Goal: Find specific page/section: Find specific page/section

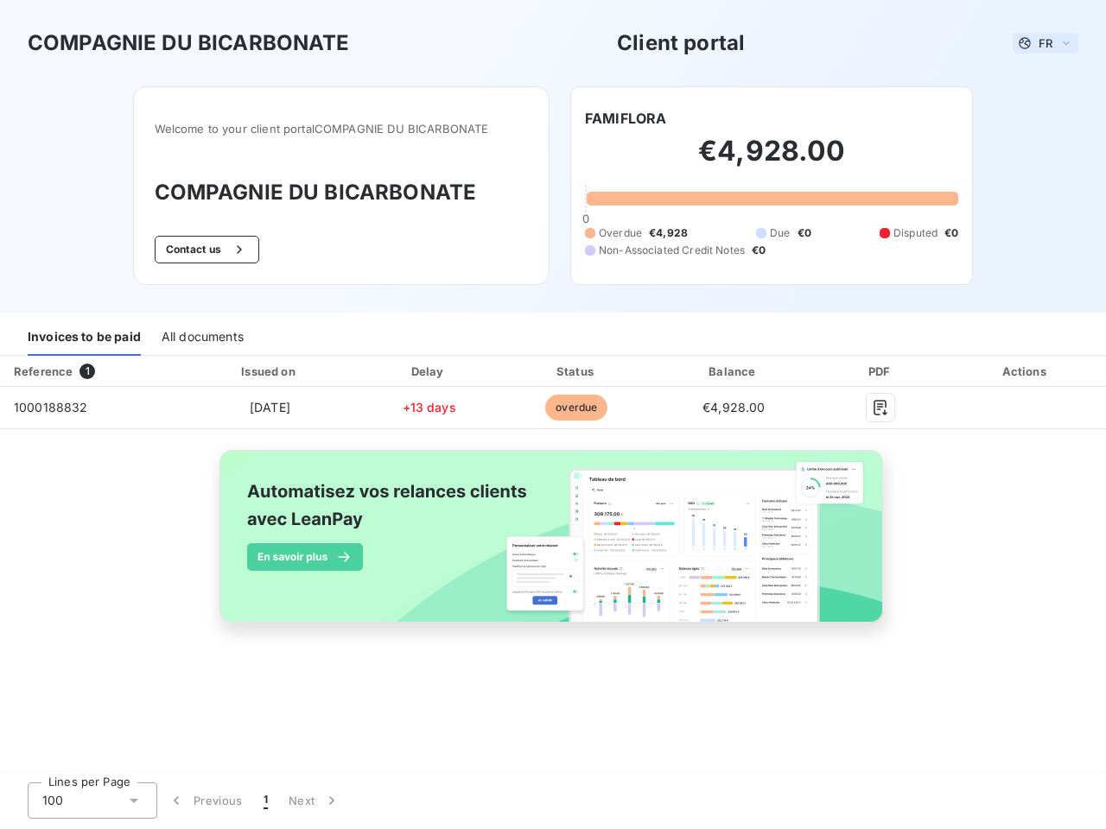
click at [1045, 43] on span "FR" at bounding box center [1045, 43] width 14 height 14
click at [205, 250] on button "Contact us" at bounding box center [207, 250] width 105 height 28
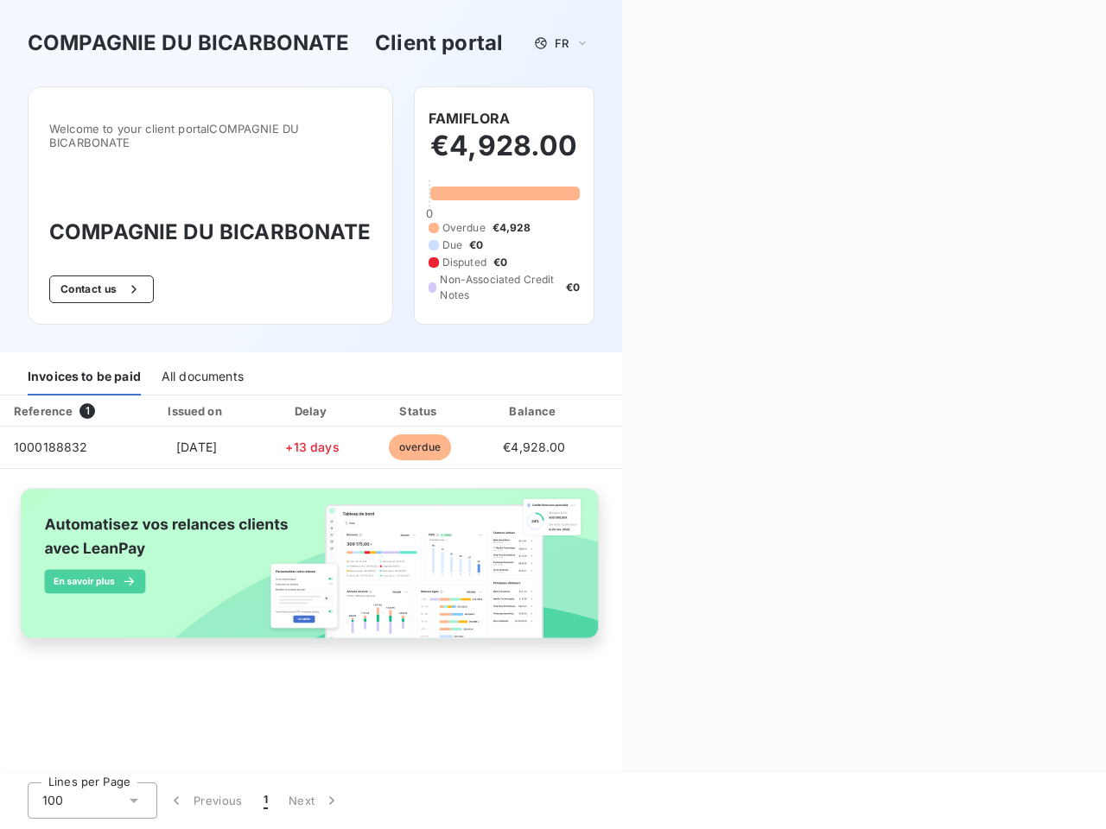
click at [625, 118] on div "Contact us Fill out the form below, and a member of our team will get back to y…" at bounding box center [864, 414] width 484 height 829
click at [84, 338] on div "Welcome to your client portal COMPAGNIE DU BICARBONATE COMPAGNIE DU BICARBONATE…" at bounding box center [311, 219] width 622 height 266
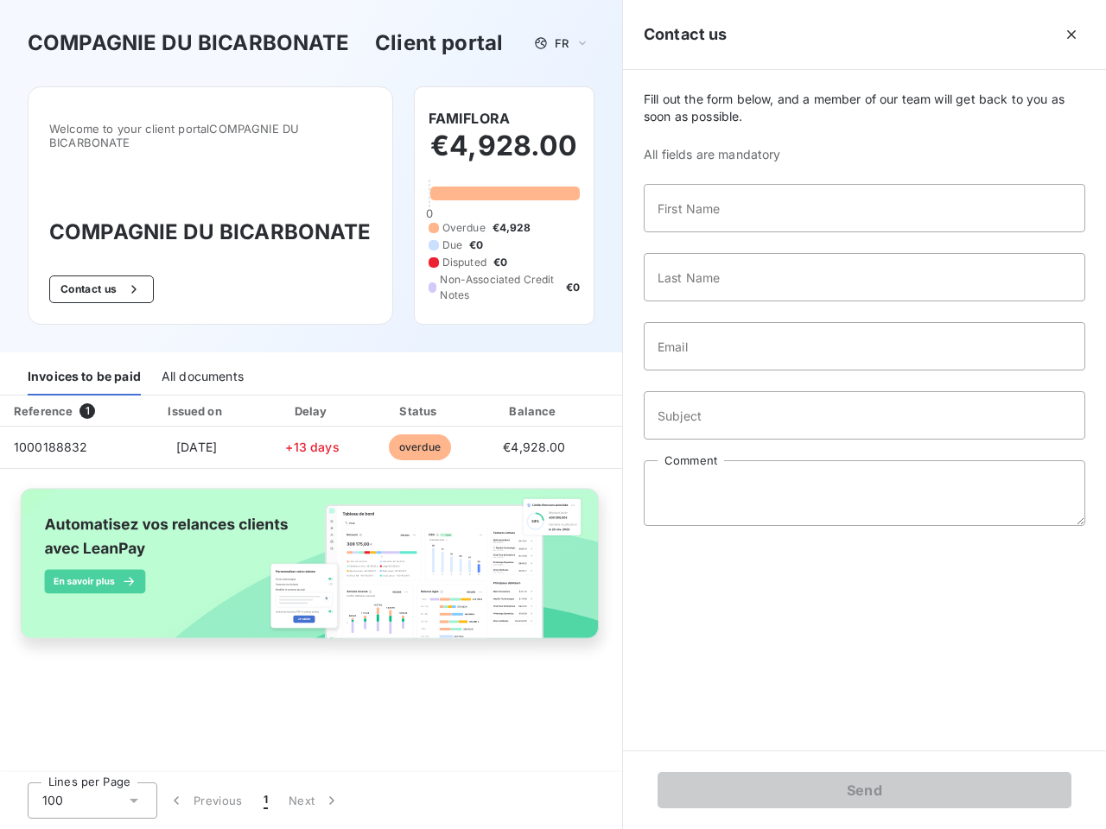
click at [201, 338] on div "Welcome to your client portal COMPAGNIE DU BICARBONATE COMPAGNIE DU BICARBONATE…" at bounding box center [311, 219] width 622 height 266
click at [91, 371] on div "Invoices to be paid" at bounding box center [84, 377] width 113 height 36
click at [269, 371] on div "Invoices to be paid All documents" at bounding box center [311, 377] width 622 height 36
click at [428, 371] on div "Invoices to be paid All documents" at bounding box center [311, 377] width 622 height 36
click at [576, 371] on div "Invoices to be paid All documents" at bounding box center [311, 377] width 622 height 36
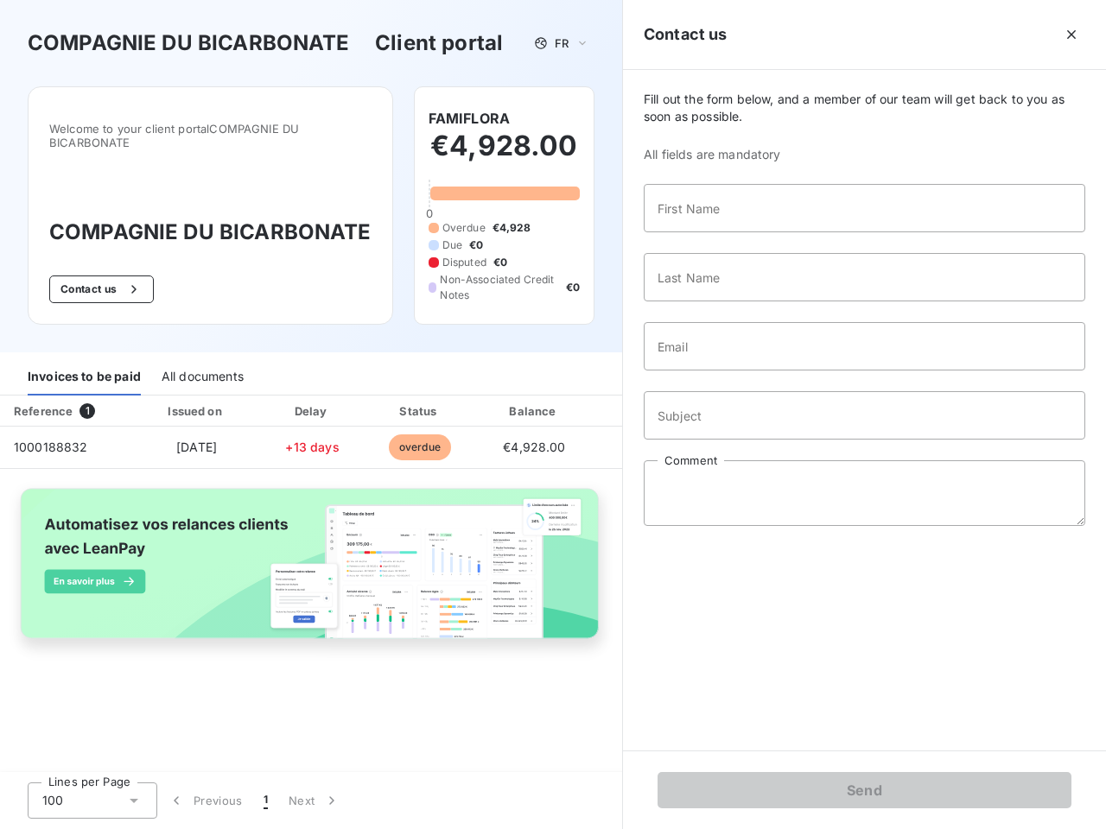
click at [733, 371] on div "Fill out the form below, and a member of our team will get back to you as soon …" at bounding box center [864, 410] width 483 height 681
